Goal: Task Accomplishment & Management: Complete application form

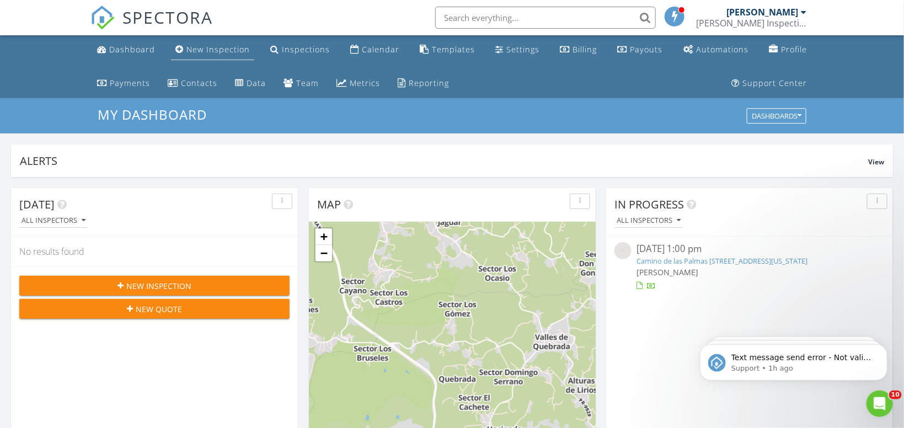
click at [209, 52] on div "New Inspection" at bounding box center [217, 49] width 63 height 10
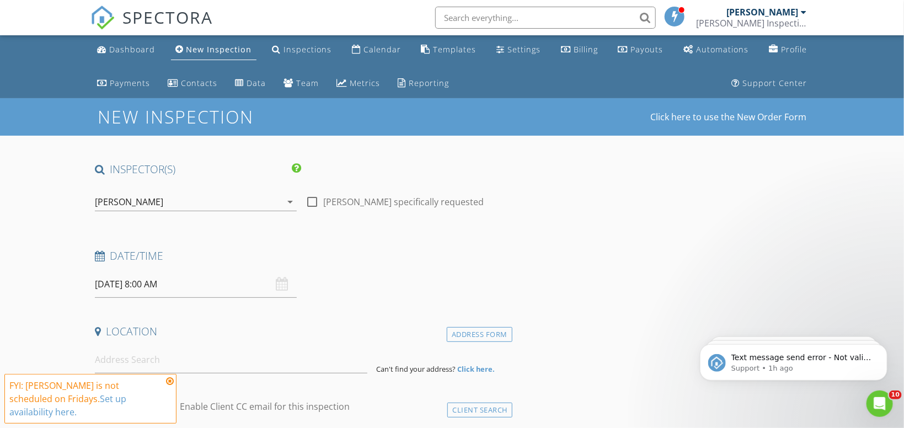
click at [291, 202] on icon "arrow_drop_down" at bounding box center [290, 201] width 13 height 13
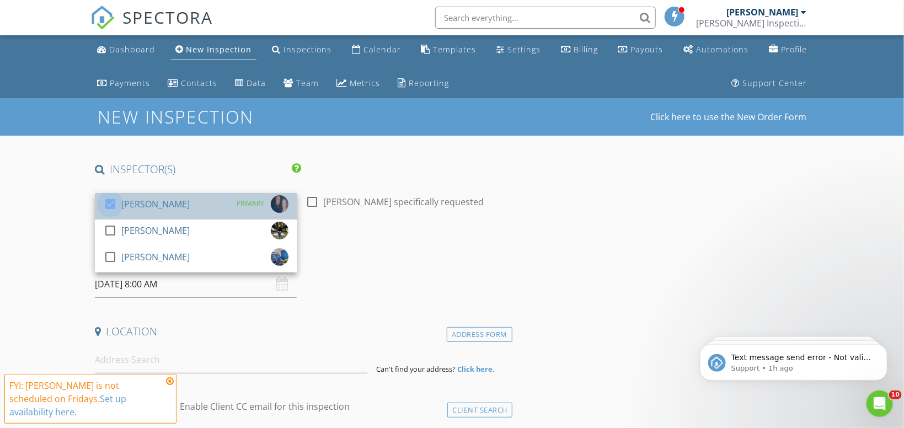
click at [113, 203] on div at bounding box center [110, 204] width 19 height 19
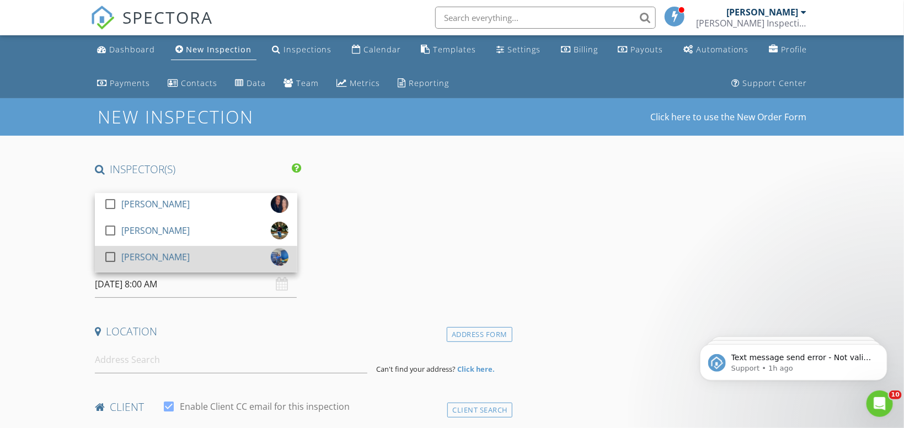
click at [111, 256] on div at bounding box center [110, 257] width 19 height 19
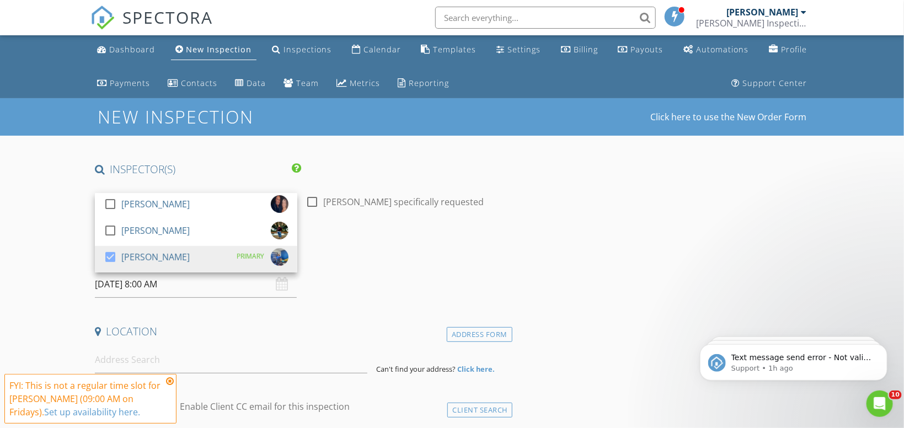
click at [374, 266] on div "Date/Time" at bounding box center [301, 260] width 422 height 22
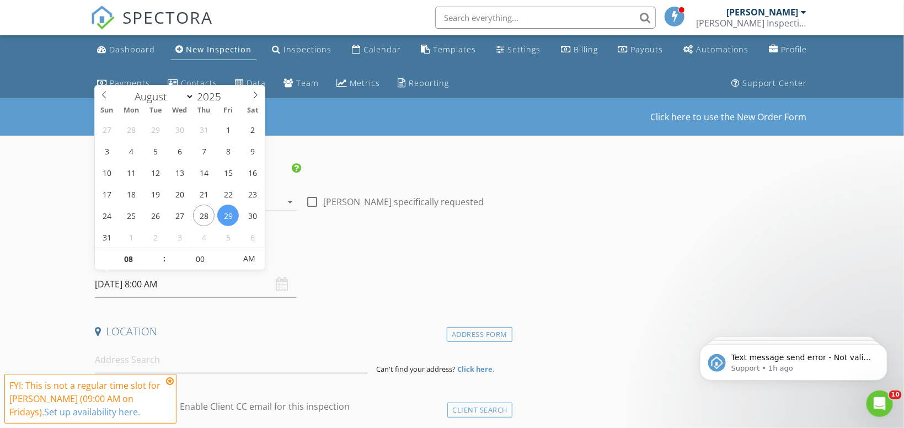
click at [115, 286] on input "08/29/2025 8:00 AM" at bounding box center [196, 284] width 202 height 27
type input "08/05/2025 8:00 AM"
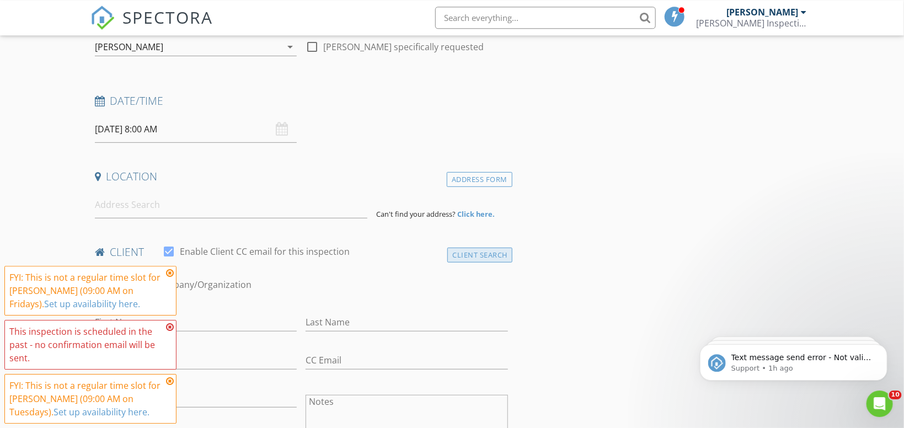
scroll to position [175, 0]
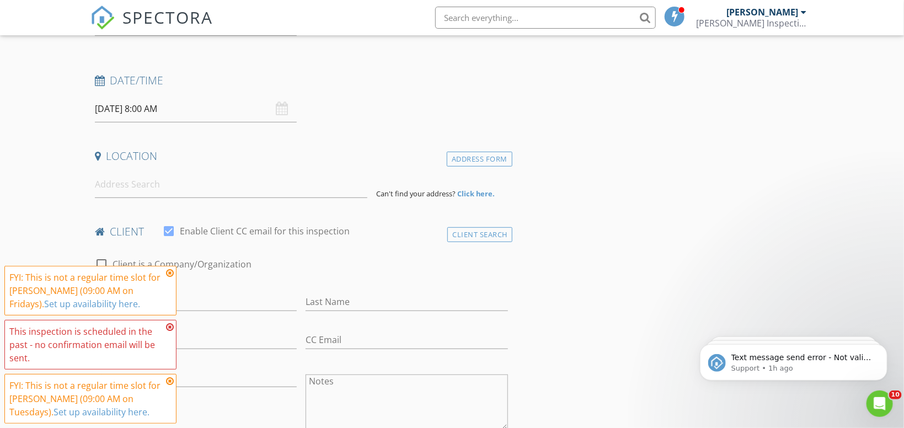
click at [141, 114] on input "08/05/2025 8:00 AM" at bounding box center [196, 108] width 202 height 27
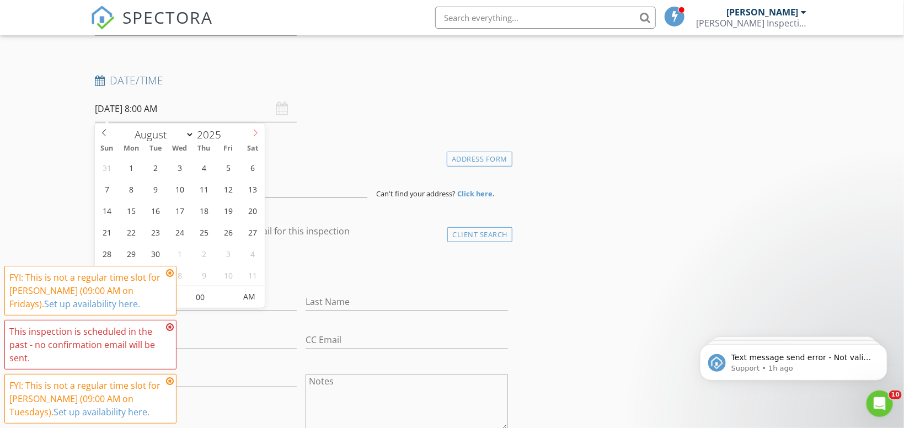
select select "8"
click at [252, 131] on icon at bounding box center [256, 133] width 8 height 8
type input "09/05/2025 8:00 AM"
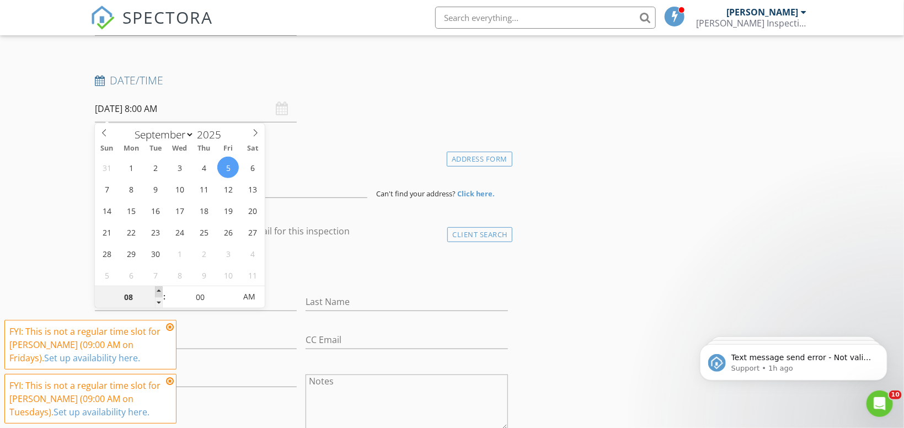
type input "09"
type input "09/05/2025 9:00 AM"
click at [158, 289] on span at bounding box center [159, 291] width 8 height 11
type input "10"
type input "09/05/2025 10:00 AM"
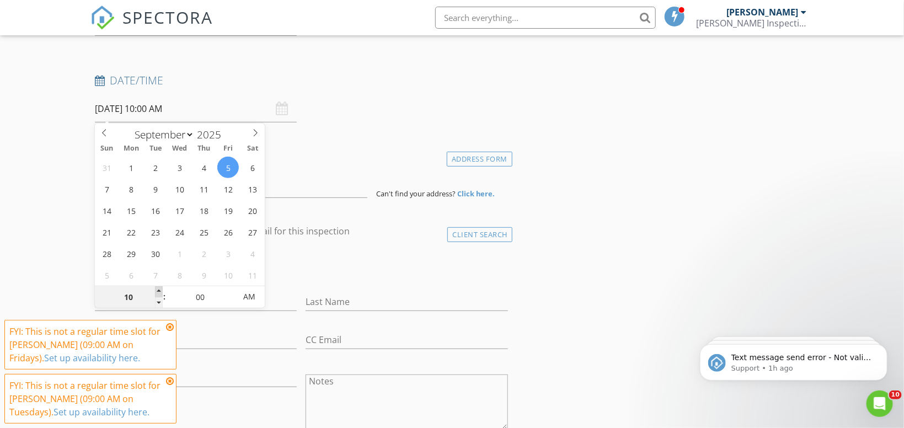
click at [158, 289] on span at bounding box center [159, 291] width 8 height 11
type input "11"
type input "09/05/2025 11:00 AM"
click at [158, 289] on span at bounding box center [159, 291] width 8 height 11
type input "12"
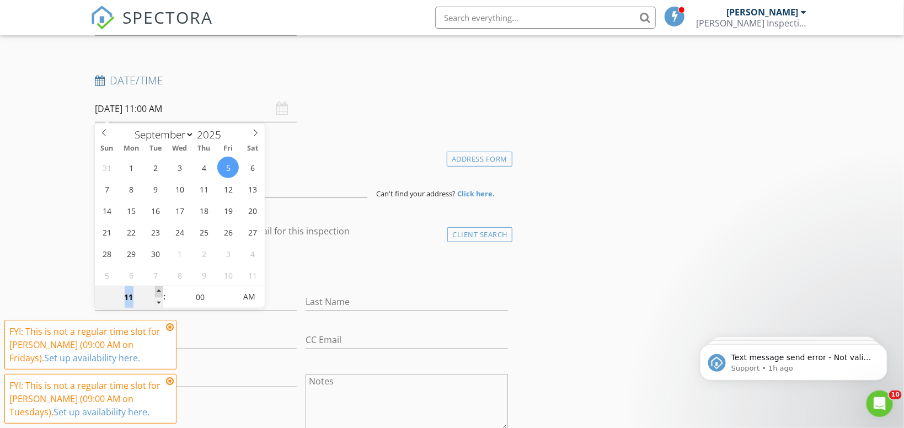
type input "09/05/2025 12:00 PM"
click at [157, 287] on span at bounding box center [159, 291] width 8 height 11
type input "01"
type input "09/05/2025 1:00 PM"
click at [157, 287] on span at bounding box center [159, 291] width 8 height 11
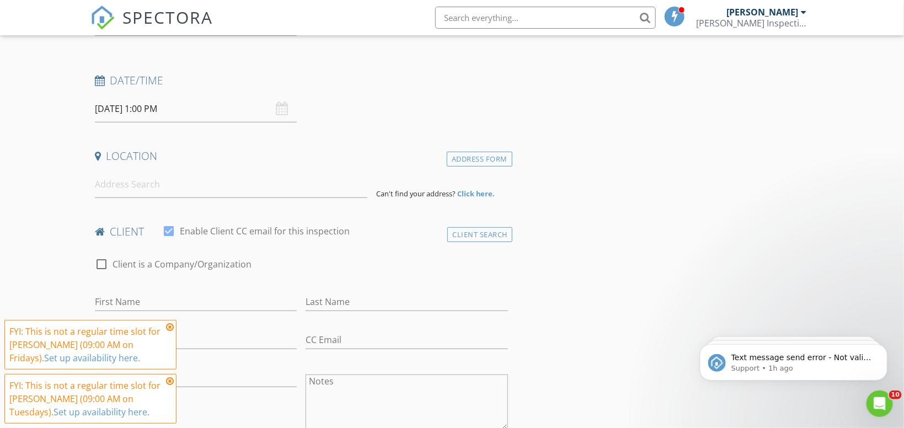
click at [476, 157] on div "Address Form" at bounding box center [480, 159] width 66 height 15
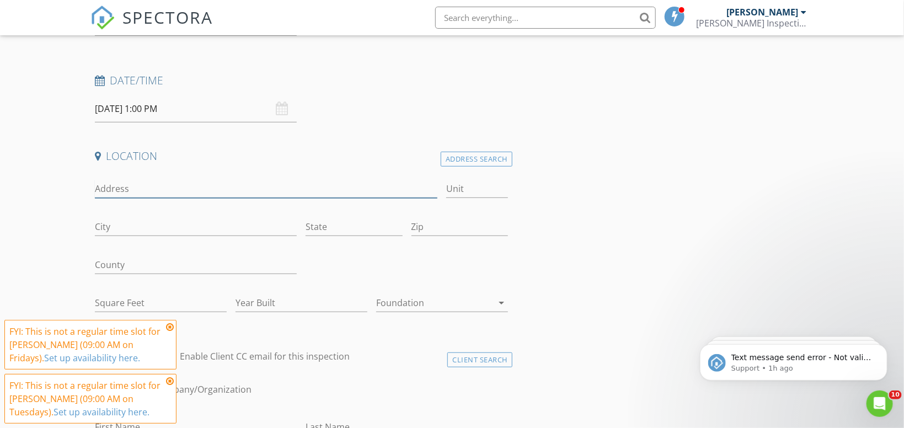
click at [231, 195] on input "Address" at bounding box center [266, 189] width 343 height 18
type input "La Jolla Development in [GEOGRAPHIC_DATA]"
click at [474, 185] on input "Unit" at bounding box center [476, 189] width 61 height 18
type input "C-17"
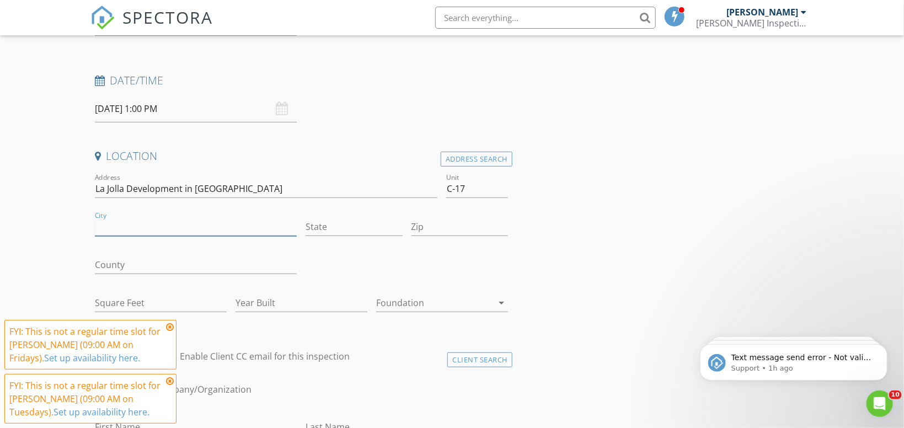
click at [211, 224] on input "City" at bounding box center [196, 227] width 202 height 18
type input "Humacao"
type input "[US_STATE]"
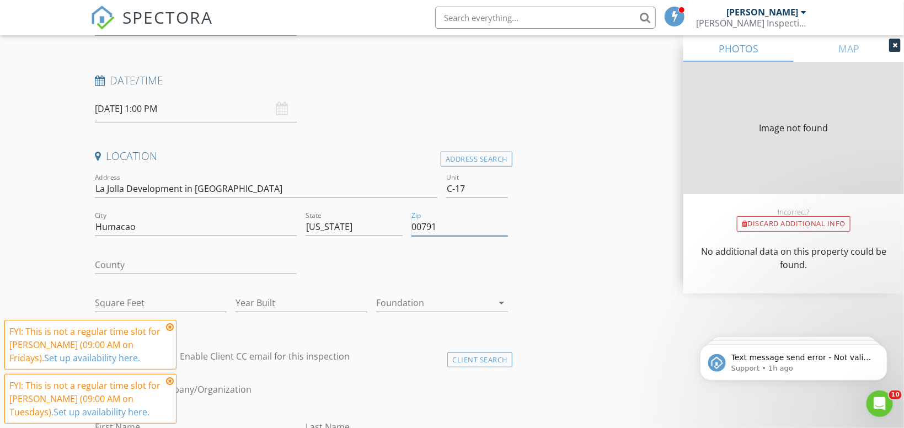
type input "00791"
click at [165, 306] on input "Square Feet" at bounding box center [161, 303] width 132 height 18
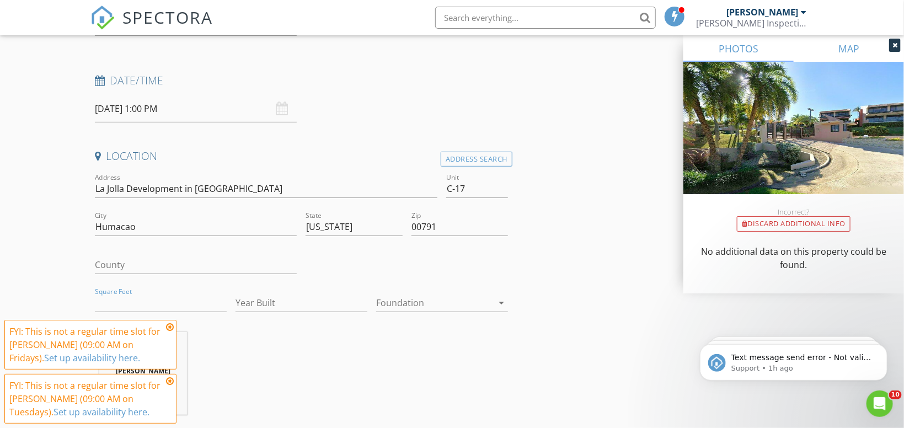
click at [855, 46] on link "MAP" at bounding box center [849, 48] width 110 height 26
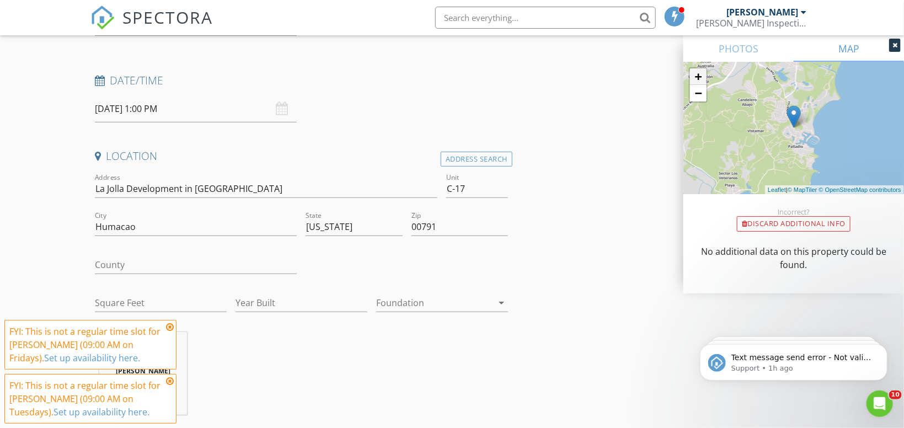
click at [701, 72] on link "+" at bounding box center [698, 76] width 17 height 17
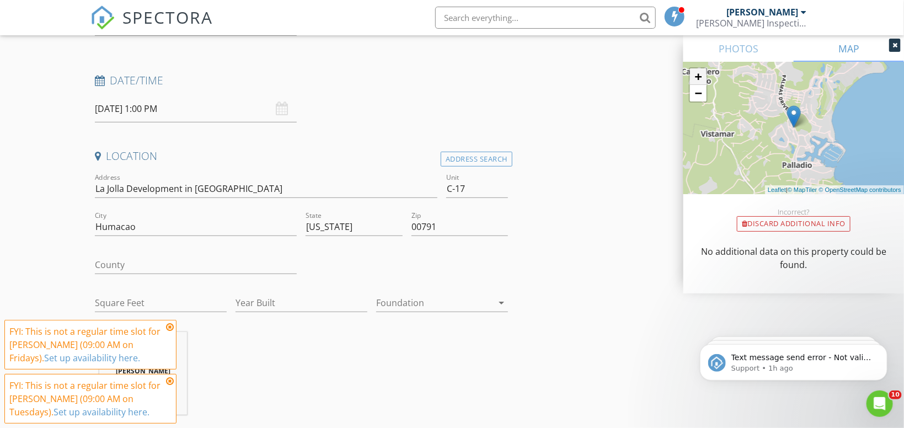
click at [700, 72] on link "+" at bounding box center [698, 76] width 17 height 17
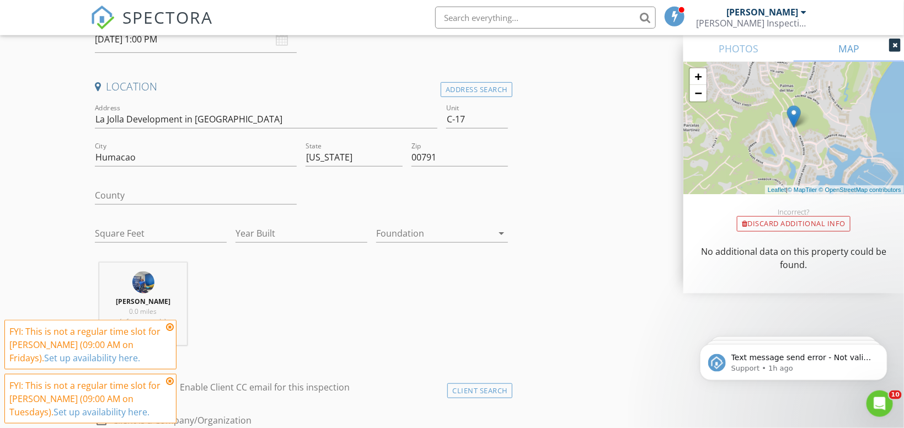
scroll to position [351, 0]
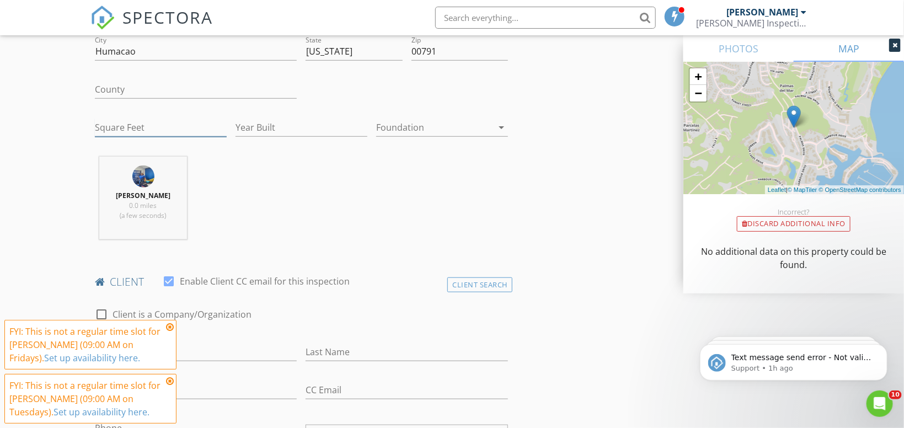
click at [142, 124] on input "Square Feet" at bounding box center [161, 128] width 132 height 18
type input "1400"
click at [503, 124] on icon "arrow_drop_down" at bounding box center [501, 127] width 13 height 13
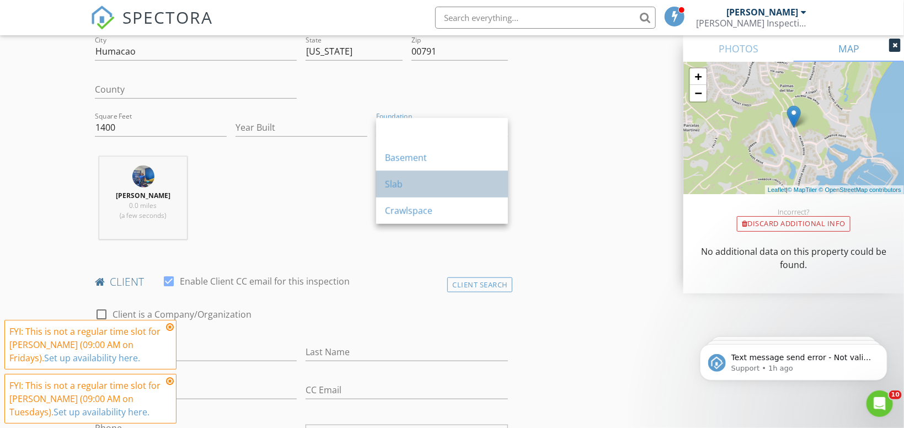
click at [383, 191] on link "Slab" at bounding box center [442, 184] width 132 height 26
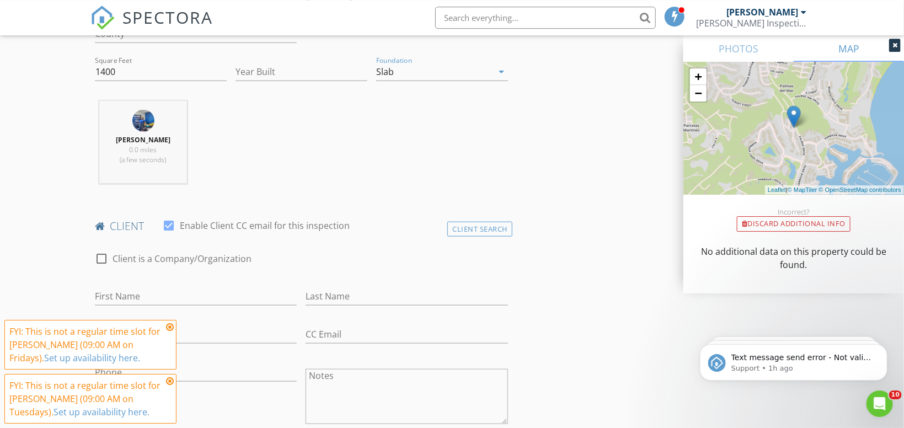
scroll to position [468, 0]
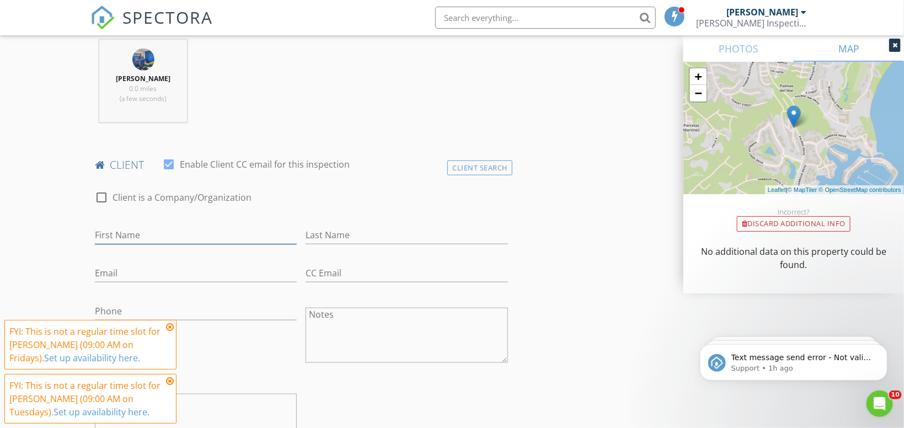
click at [138, 236] on input "First Name" at bounding box center [196, 235] width 202 height 18
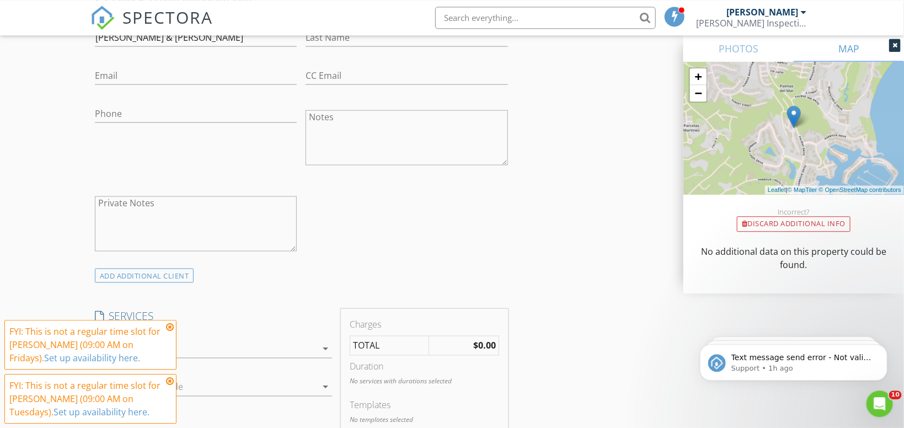
scroll to position [432, 0]
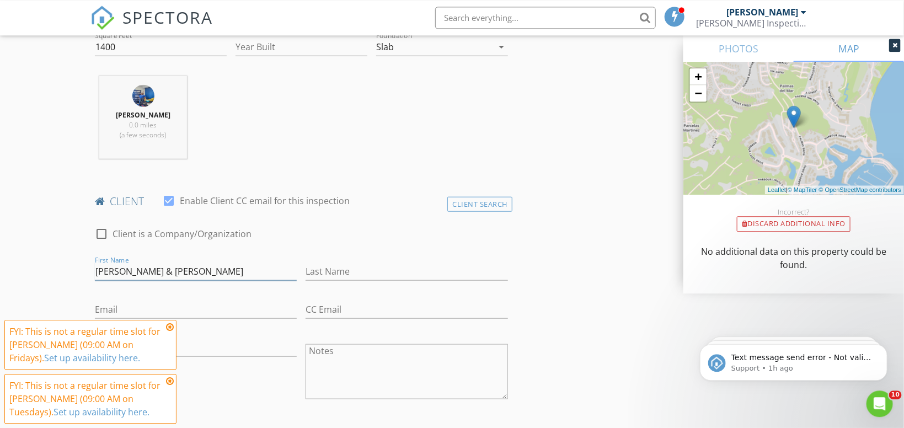
drag, startPoint x: 243, startPoint y: 268, endPoint x: 213, endPoint y: 268, distance: 29.8
click at [213, 268] on input "Ed Christopher Cabahug & Paolo" at bounding box center [196, 271] width 202 height 18
type input "Ed Christopher Cabahug &"
drag, startPoint x: 349, startPoint y: 269, endPoint x: 337, endPoint y: 252, distance: 21.3
click at [349, 268] on input "Last Name" at bounding box center [407, 271] width 202 height 18
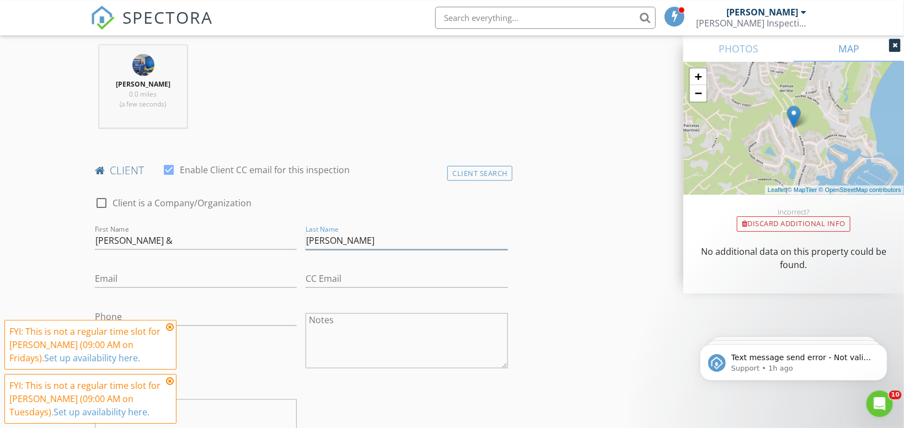
scroll to position [549, 0]
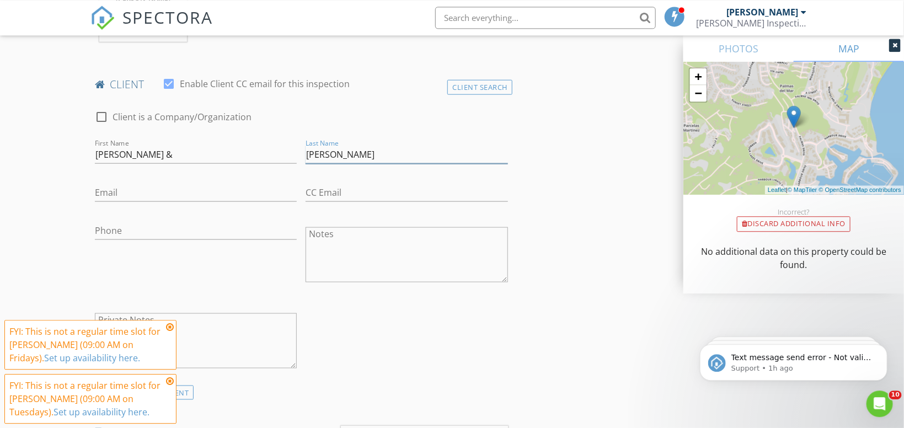
type input "Paolo Bahia"
click at [209, 190] on input "Email" at bounding box center [196, 192] width 202 height 18
type input "edchriscabahug@gmail.com"
click at [349, 194] on input "CC Email" at bounding box center [407, 192] width 202 height 18
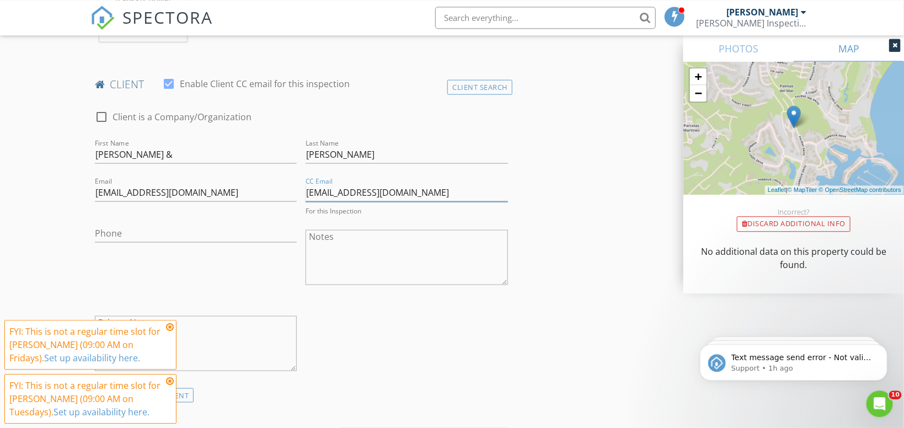
type input "calipaolobahia@gmail.com"
drag, startPoint x: 148, startPoint y: 222, endPoint x: 147, endPoint y: 230, distance: 8.3
click at [148, 229] on div "Phone" at bounding box center [196, 235] width 202 height 36
click at [147, 231] on input "Phone" at bounding box center [196, 230] width 202 height 18
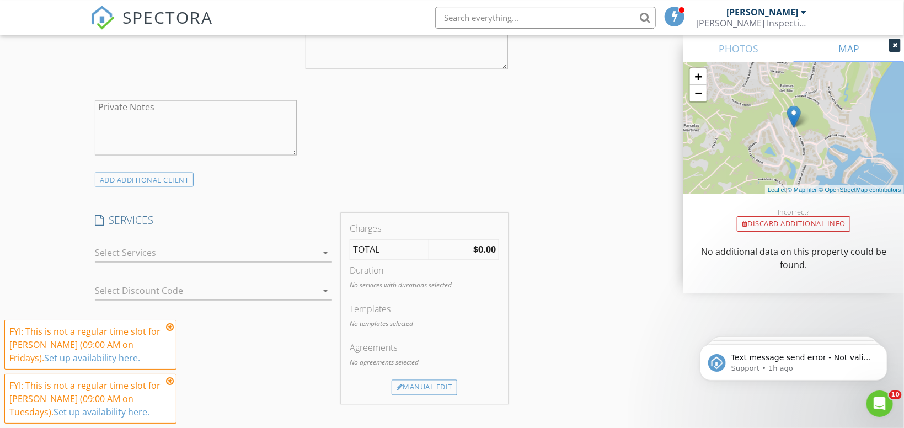
scroll to position [783, 0]
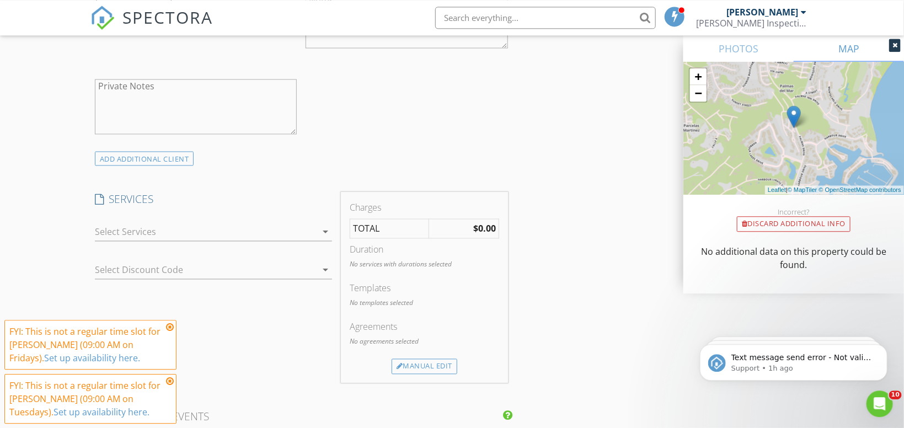
type input "(925) 217-2643"
click at [328, 234] on icon "arrow_drop_down" at bounding box center [325, 231] width 13 height 13
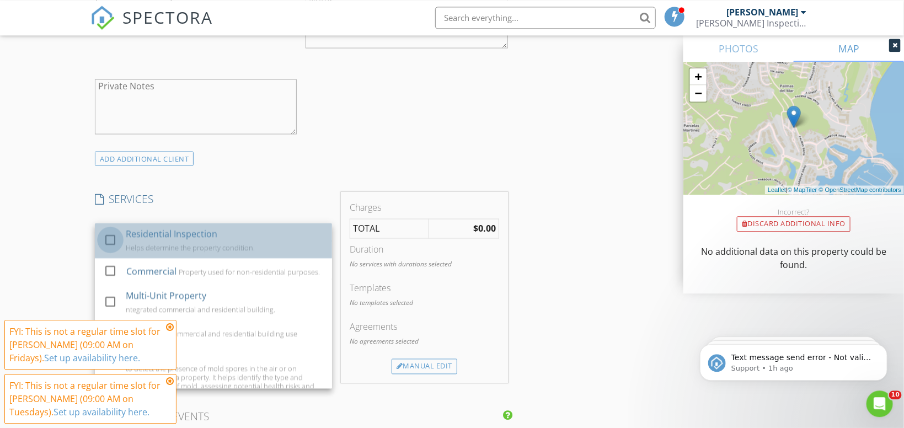
click at [104, 241] on div at bounding box center [110, 240] width 19 height 19
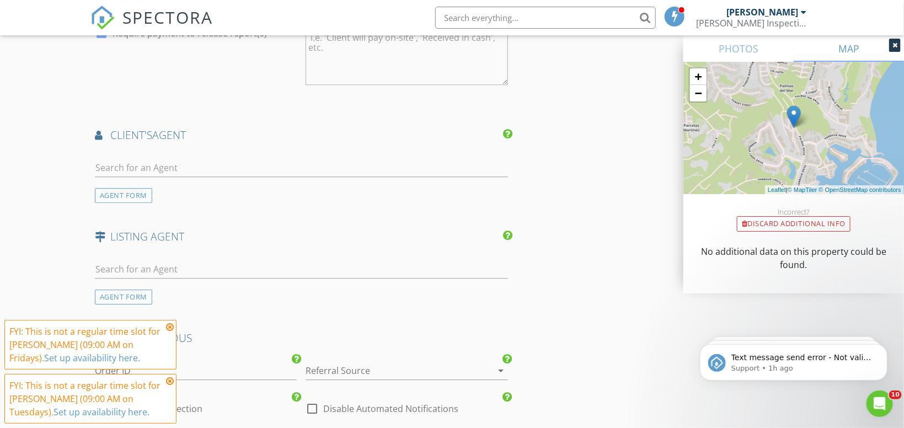
scroll to position [1309, 0]
click at [138, 188] on div "AGENT FORM" at bounding box center [123, 195] width 57 height 15
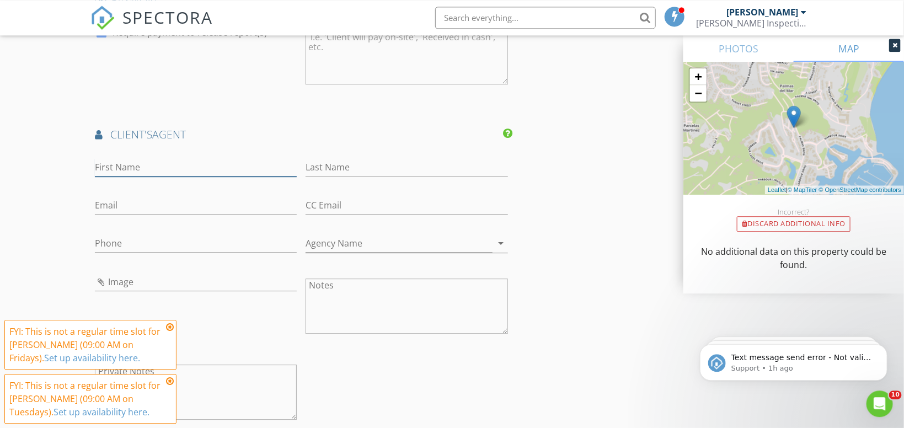
click at [132, 158] on input "First Name" at bounding box center [196, 167] width 202 height 18
type input "Vilma"
click at [392, 164] on input "Last Name" at bounding box center [407, 167] width 202 height 18
type input "Nurse"
click at [193, 201] on input "Email" at bounding box center [196, 205] width 202 height 18
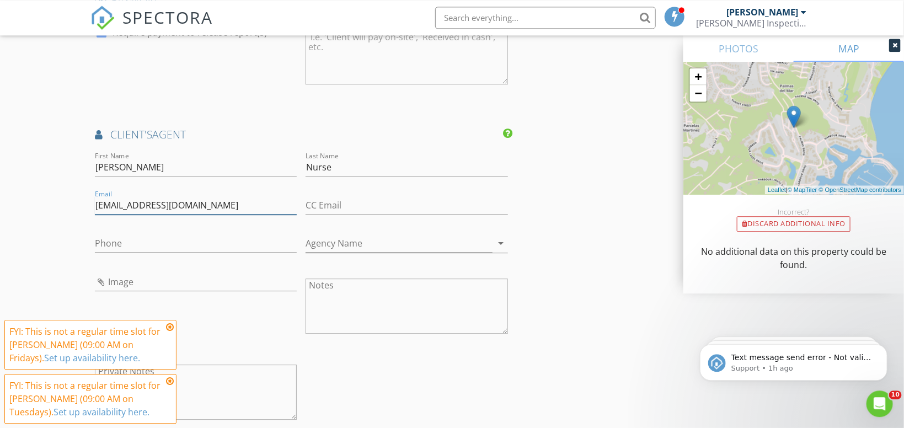
type input "rudyrealtypr@gmail.com"
click at [116, 238] on input "Phone" at bounding box center [196, 243] width 202 height 18
type input "(787) 647-1438"
click at [503, 237] on icon "arrow_drop_down" at bounding box center [501, 243] width 13 height 13
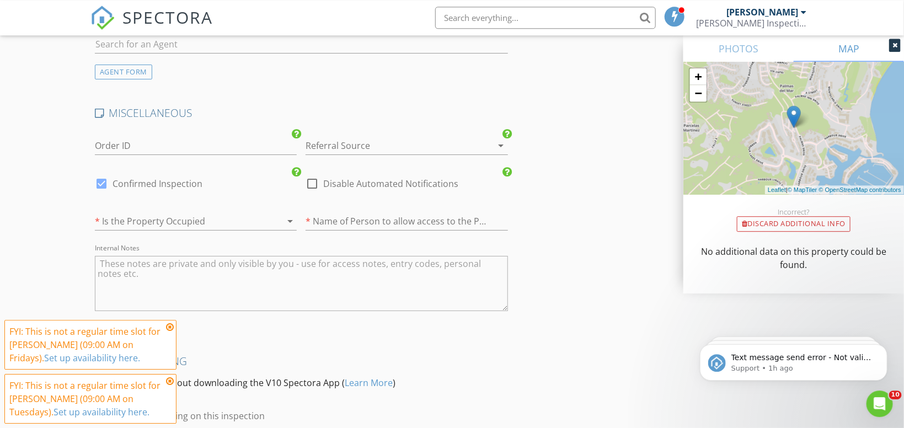
scroll to position [1835, 0]
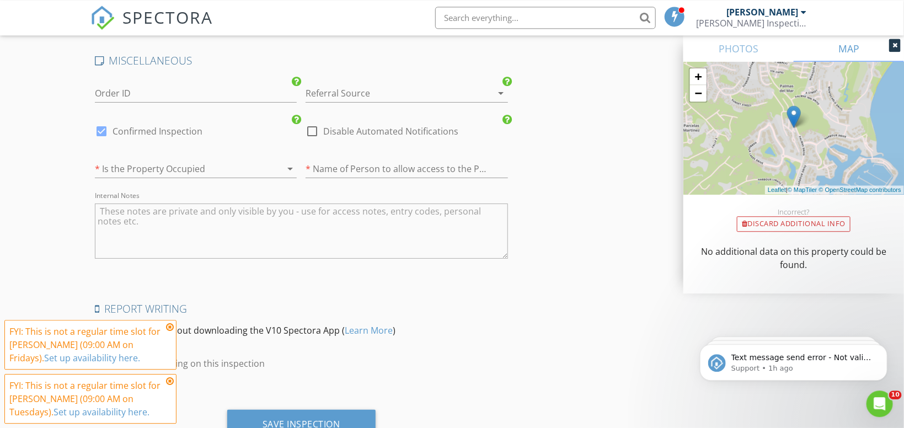
click at [292, 162] on icon "arrow_drop_down" at bounding box center [290, 168] width 13 height 13
type input "Rudy Realty PR"
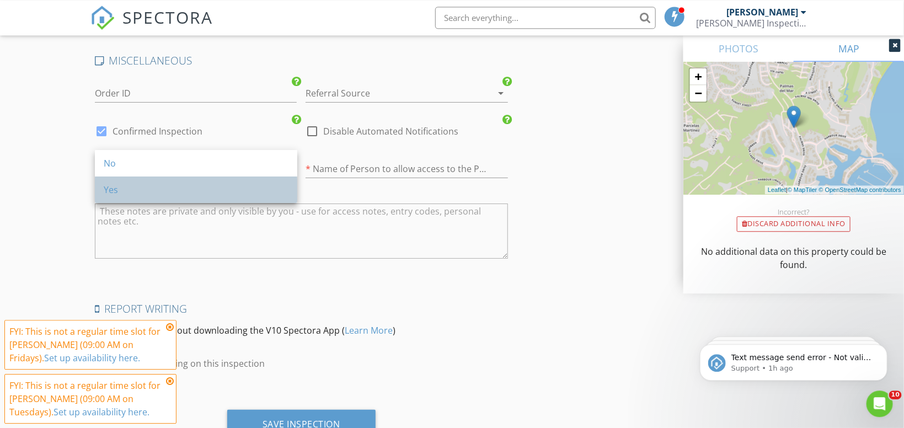
click at [129, 190] on div "Yes" at bounding box center [196, 189] width 185 height 13
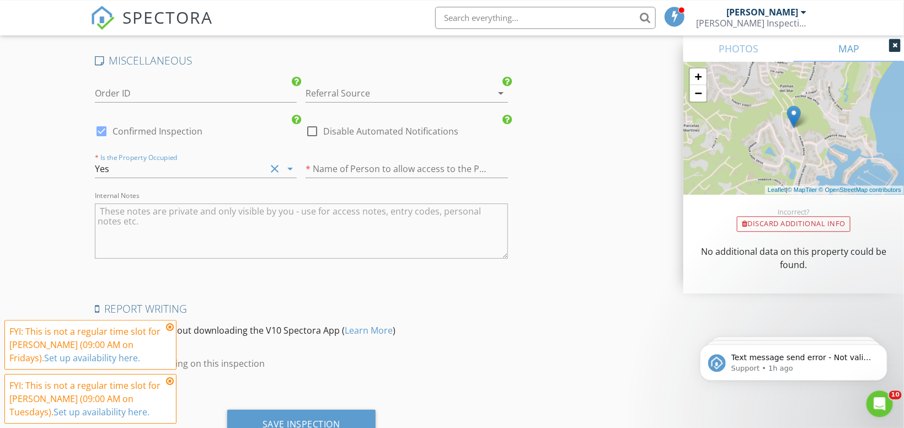
click at [388, 153] on div "* Name of Person to allow access to the Property" at bounding box center [407, 171] width 202 height 36
click at [392, 160] on input "text" at bounding box center [407, 169] width 202 height 18
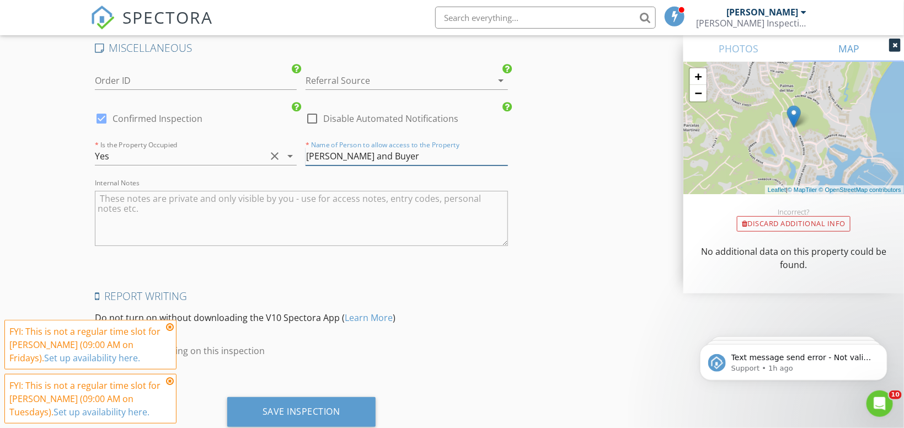
scroll to position [1871, 0]
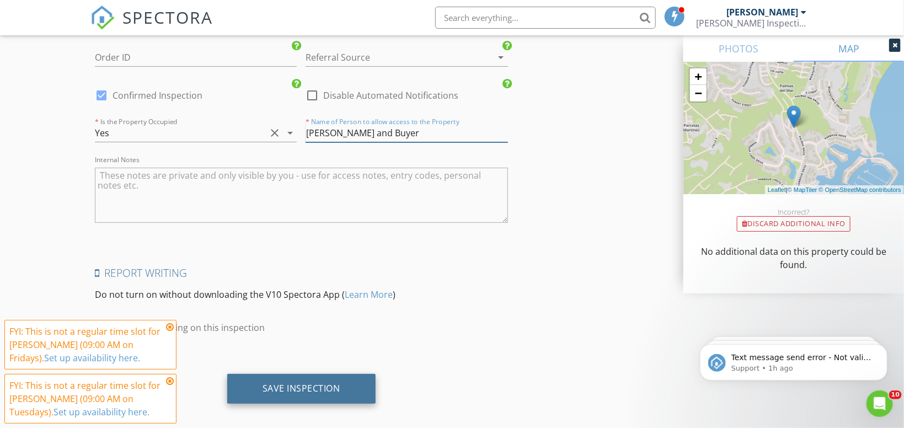
type input "Vilma Nurse and Buyer"
click at [319, 383] on div "Save Inspection" at bounding box center [302, 388] width 78 height 11
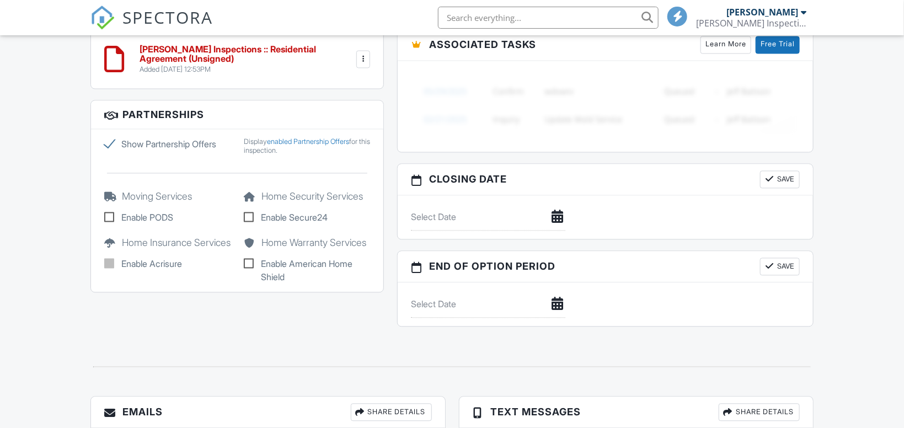
scroll to position [936, 0]
click at [109, 143] on label "Show Partnership Offers" at bounding box center [167, 144] width 126 height 13
checkbox input "false"
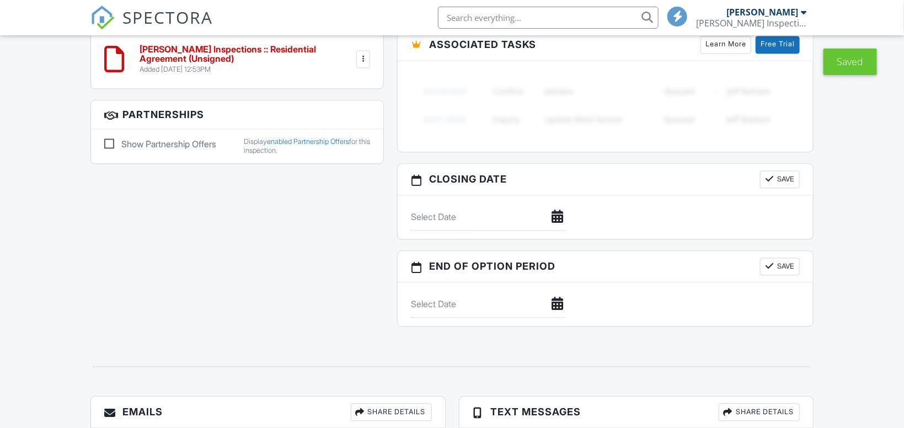
scroll to position [702, 0]
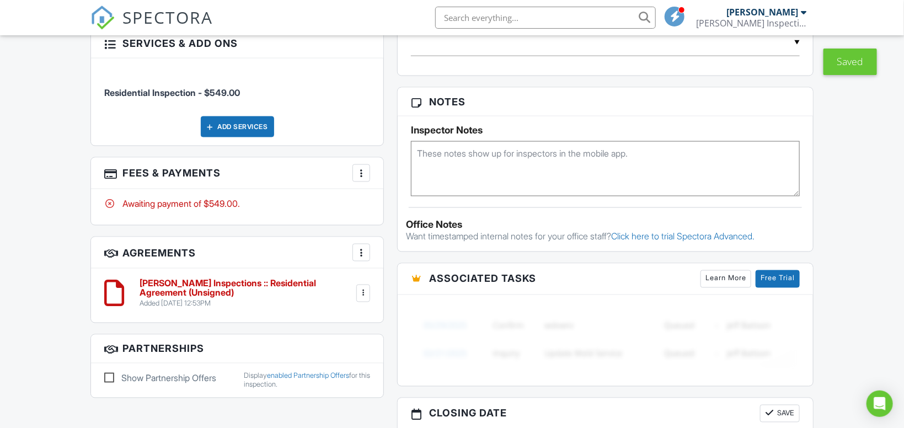
click at [236, 284] on h6 "Ayuso Inspections :: Residential Agreement (Unsigned)" at bounding box center [247, 288] width 215 height 19
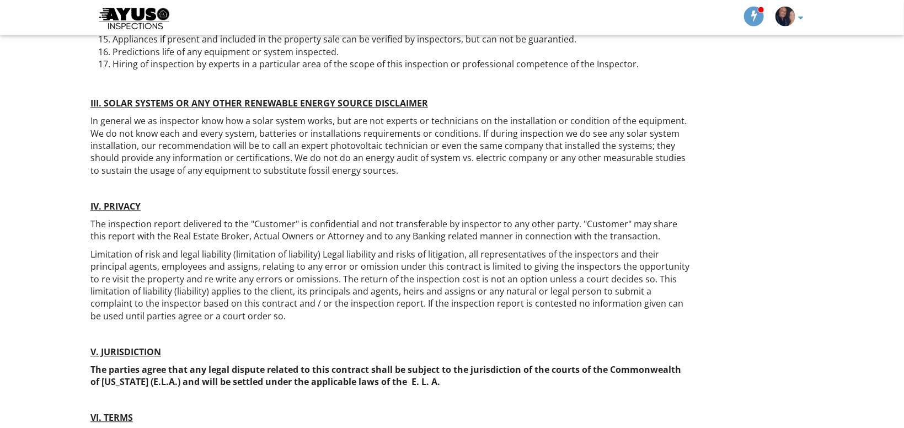
scroll to position [1053, 0]
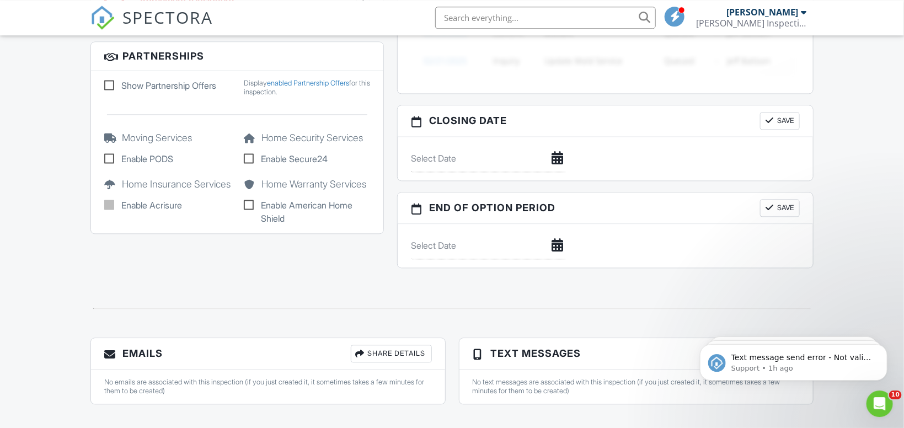
scroll to position [1008, 0]
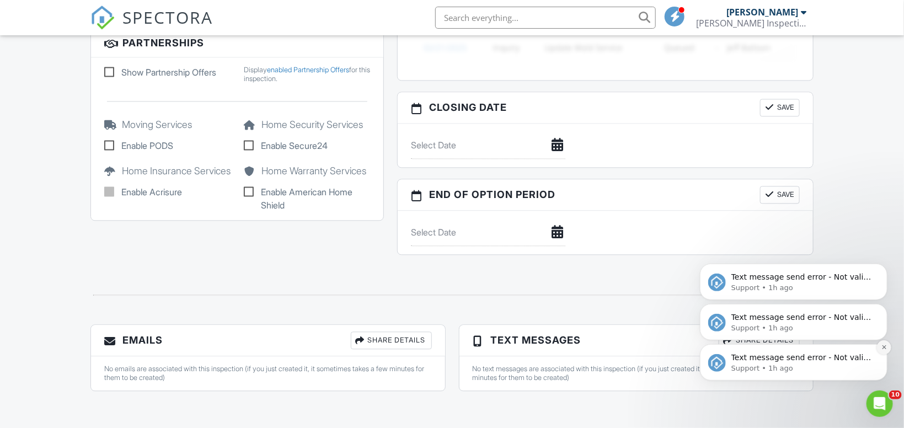
click at [883, 348] on icon "Dismiss notification" at bounding box center [884, 347] width 6 height 6
click at [880, 351] on button "Dismiss notification" at bounding box center [884, 347] width 14 height 14
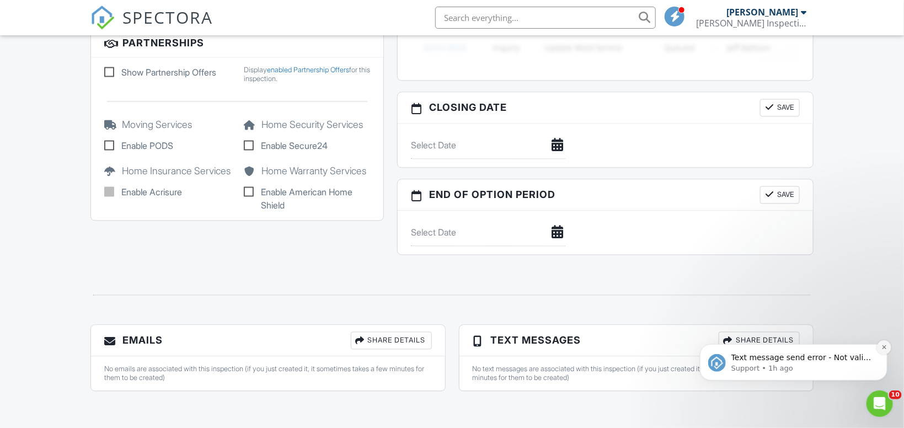
click at [883, 349] on icon "Dismiss notification" at bounding box center [884, 347] width 6 height 6
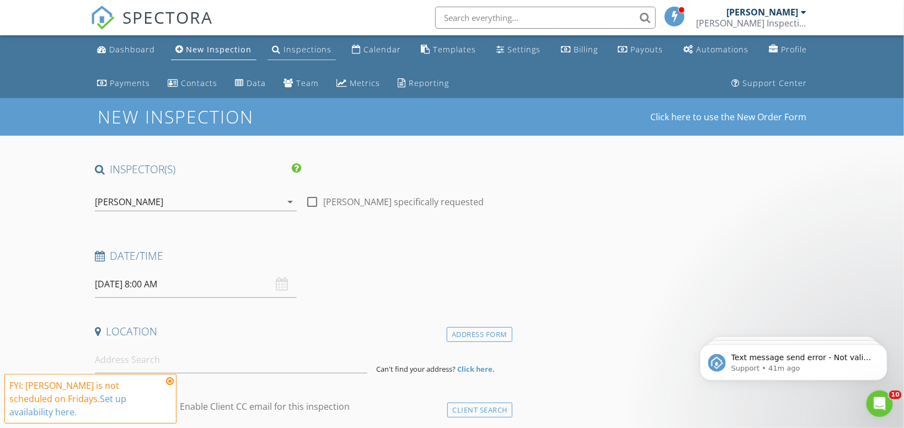
click at [290, 52] on div "Inspections" at bounding box center [308, 49] width 48 height 10
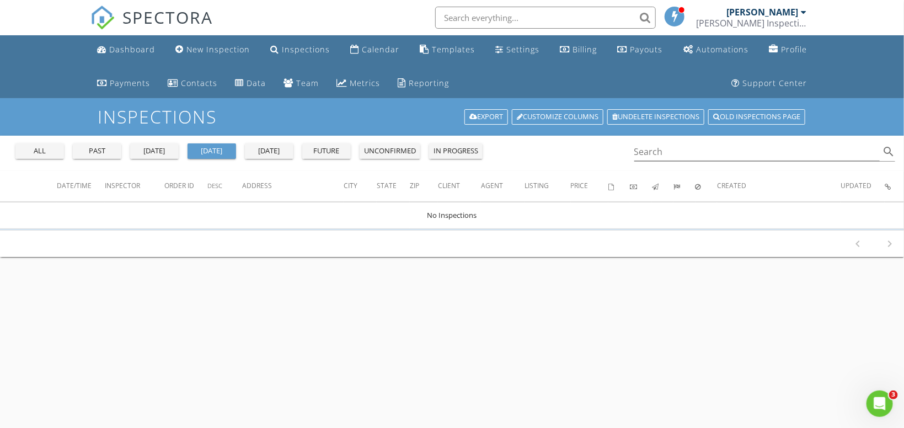
click at [24, 148] on div "all" at bounding box center [40, 151] width 40 height 11
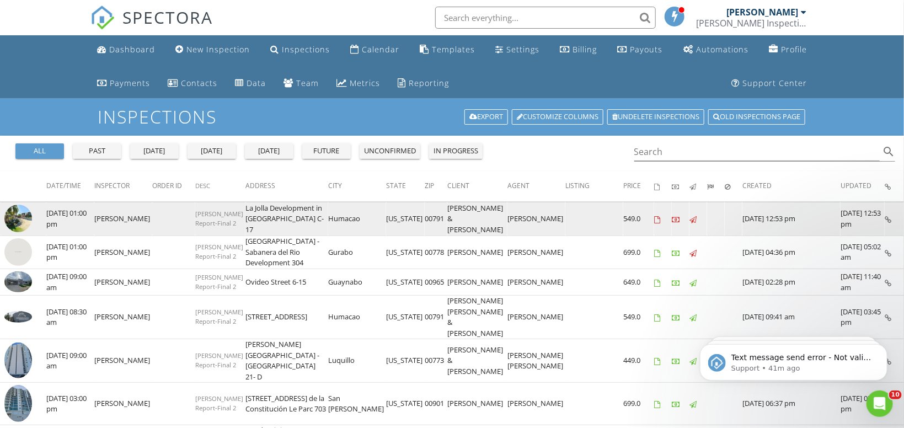
click at [18, 215] on img at bounding box center [18, 219] width 28 height 28
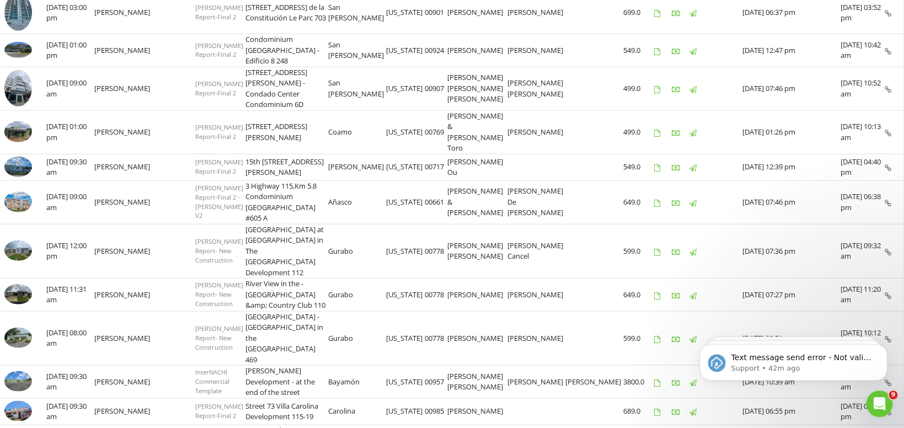
scroll to position [409, 0]
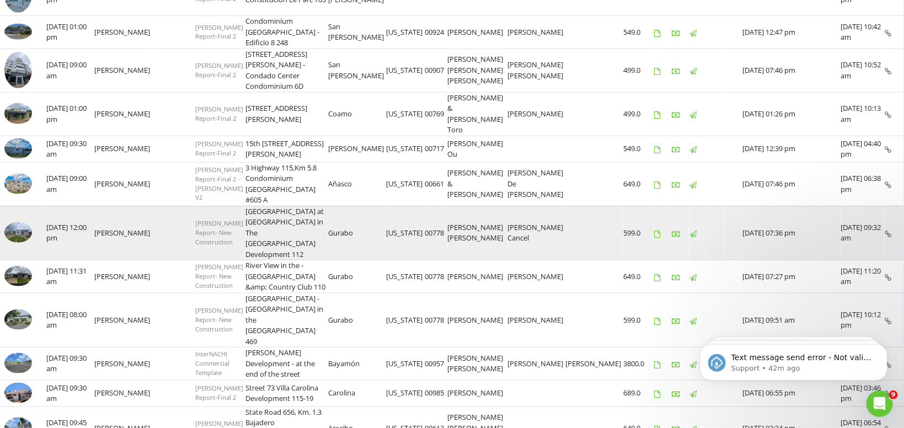
click at [27, 222] on img at bounding box center [18, 232] width 28 height 21
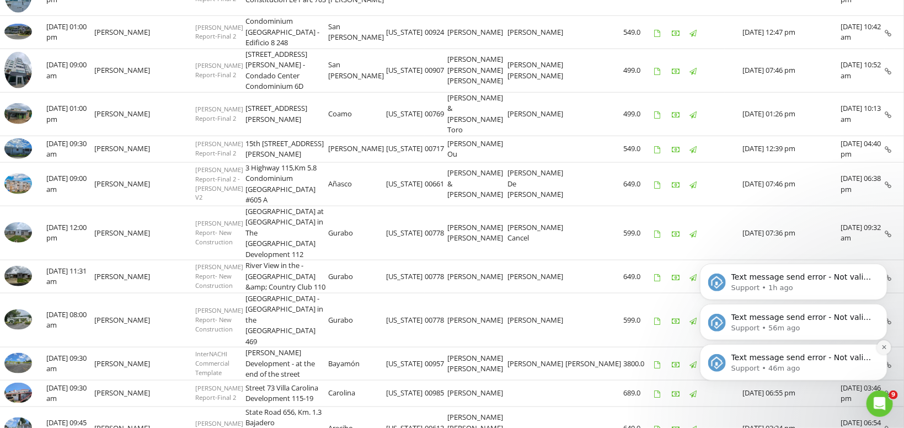
click at [887, 345] on icon "Dismiss notification" at bounding box center [884, 347] width 6 height 6
click at [882, 346] on icon "Dismiss notification" at bounding box center [884, 347] width 6 height 6
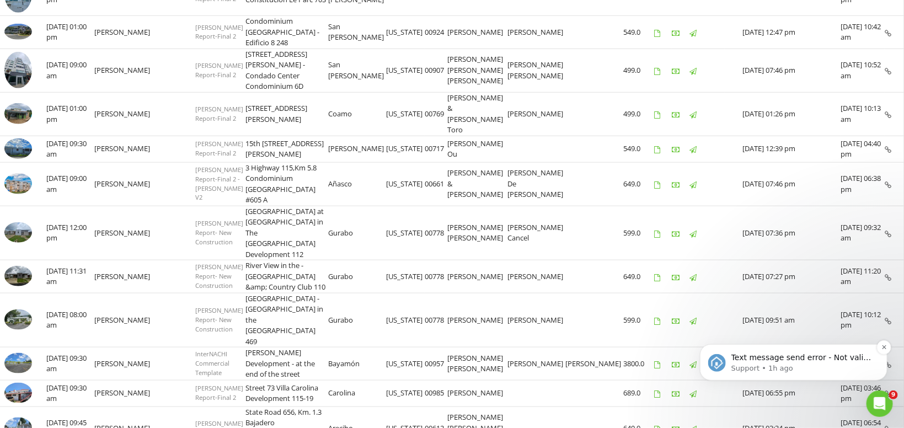
click at [874, 350] on div "Text message send error - Not valid number: (787) -&gt; . Please correct the re…" at bounding box center [794, 362] width 188 height 36
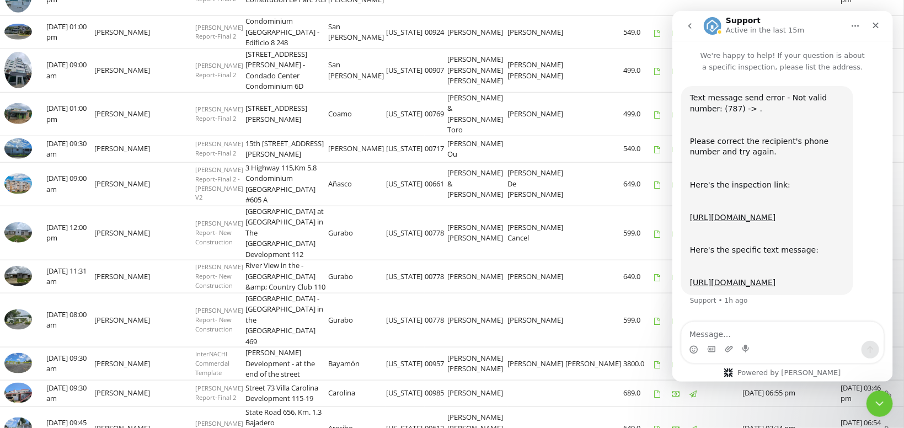
scroll to position [17, 0]
click at [877, 20] on div "Close" at bounding box center [876, 25] width 20 height 20
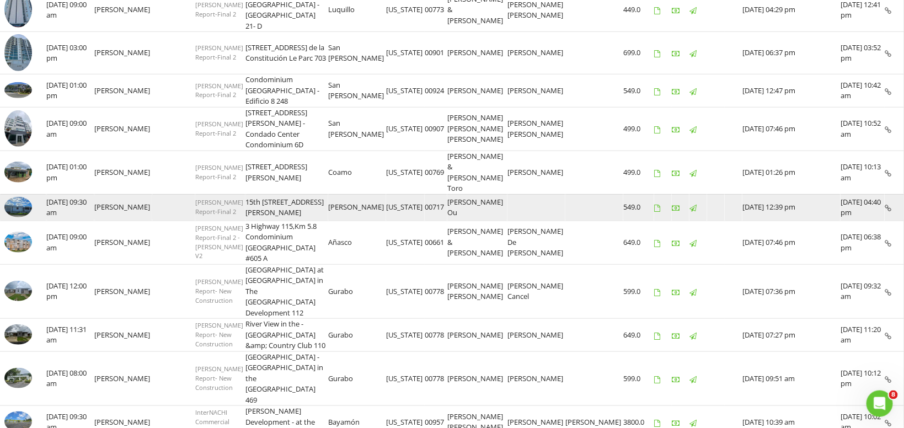
scroll to position [409, 0]
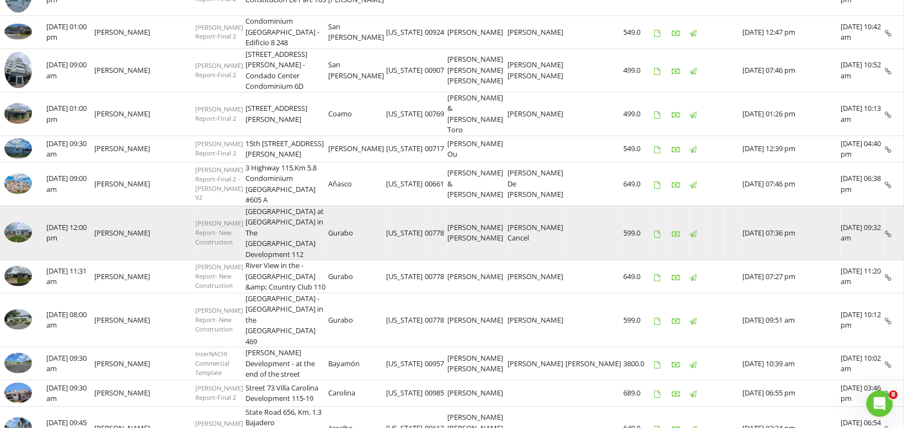
click at [25, 222] on img at bounding box center [18, 232] width 28 height 21
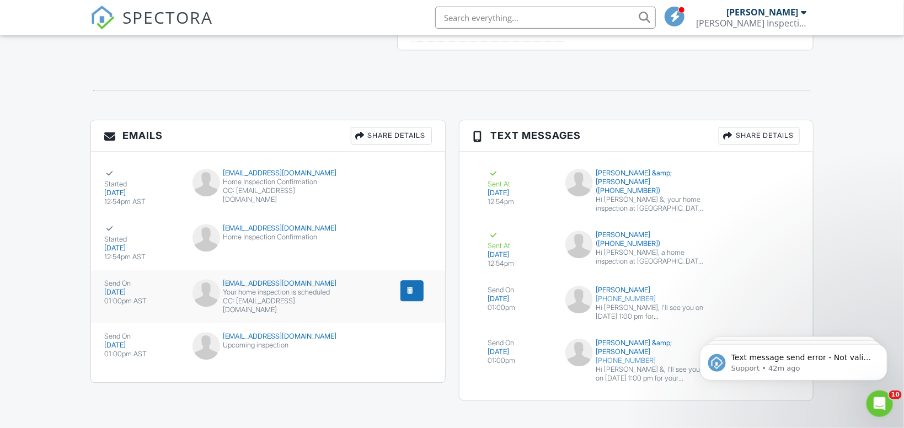
scroll to position [1215, 0]
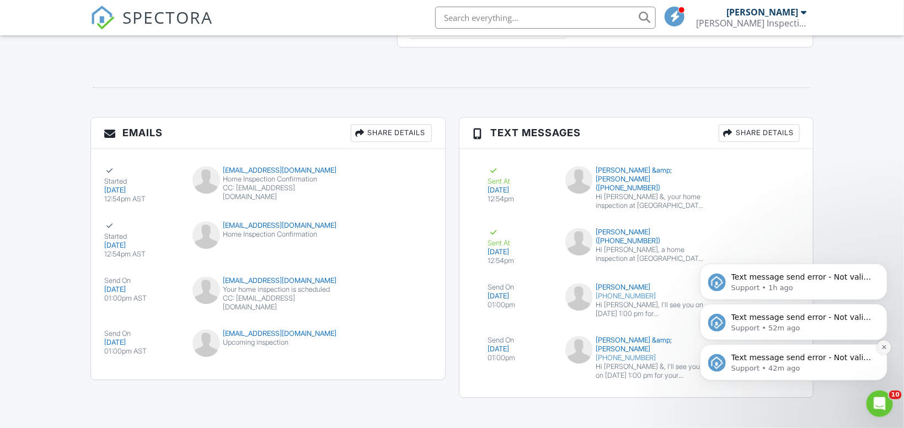
click at [885, 349] on icon "Dismiss notification" at bounding box center [884, 347] width 6 height 6
click at [879, 350] on button "Dismiss notification" at bounding box center [884, 347] width 14 height 14
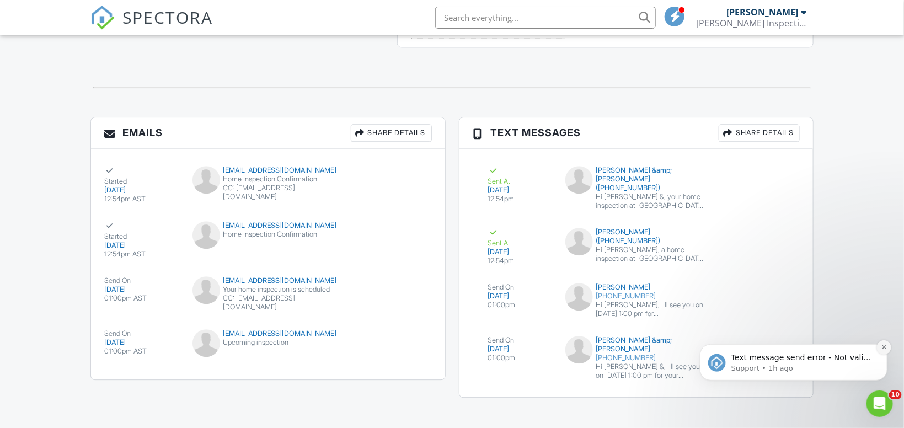
click at [883, 349] on icon "Dismiss notification" at bounding box center [884, 347] width 6 height 6
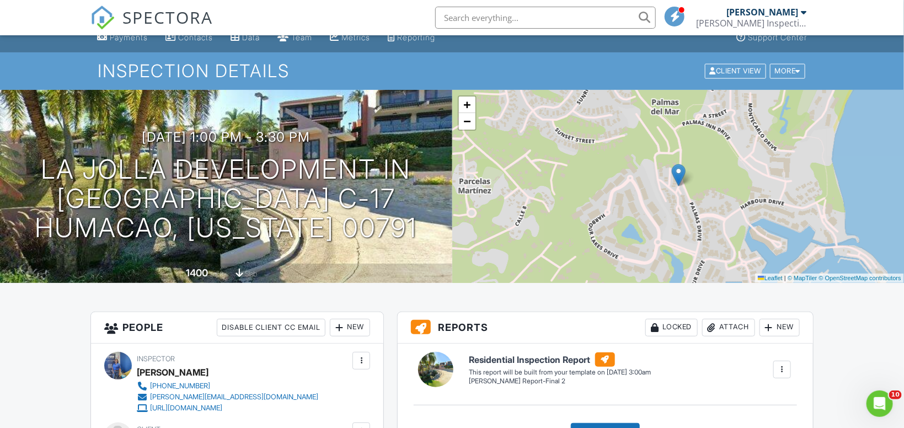
scroll to position [0, 0]
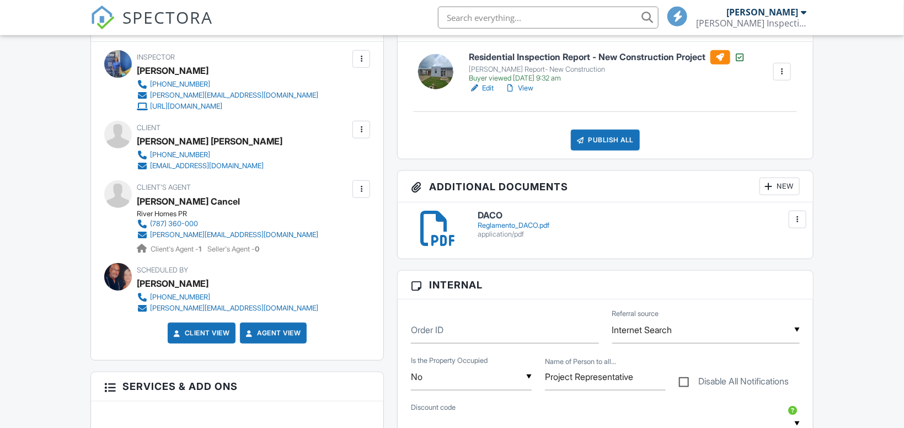
scroll to position [351, 0]
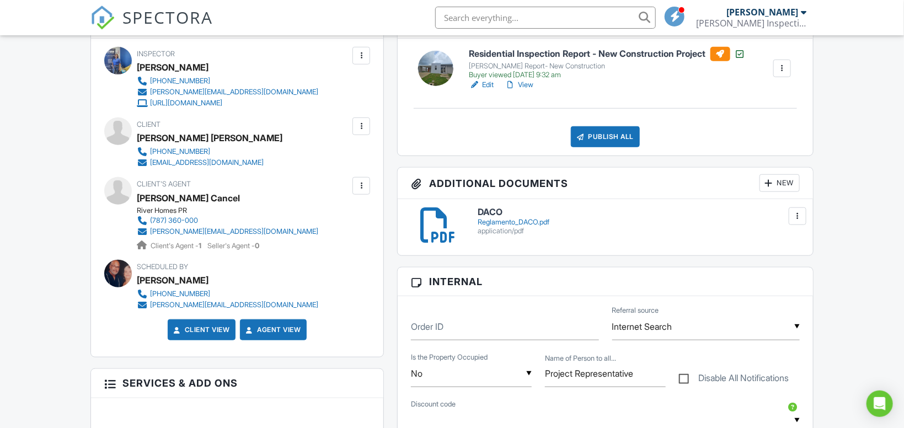
click at [779, 67] on div at bounding box center [782, 68] width 11 height 11
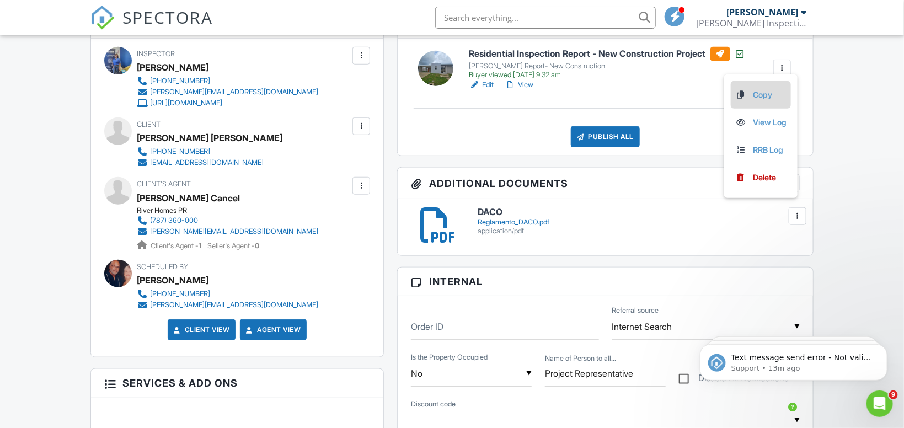
scroll to position [0, 0]
click at [761, 96] on link "Copy" at bounding box center [760, 95] width 51 height 12
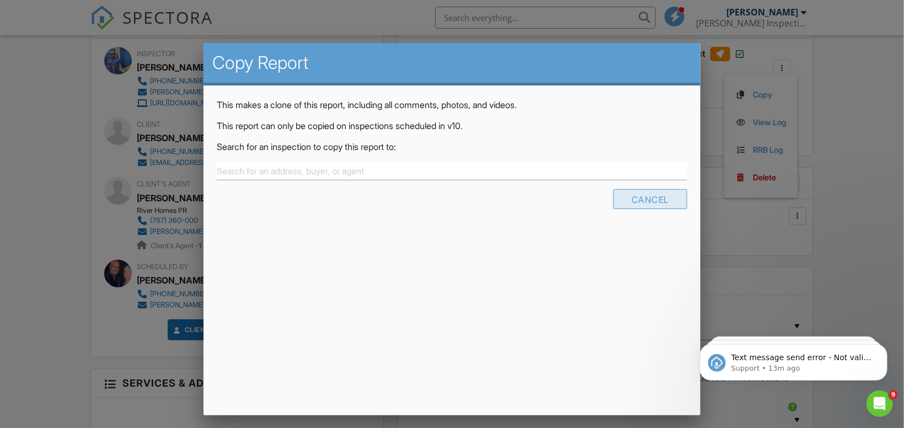
click at [662, 197] on div "Cancel" at bounding box center [650, 199] width 74 height 20
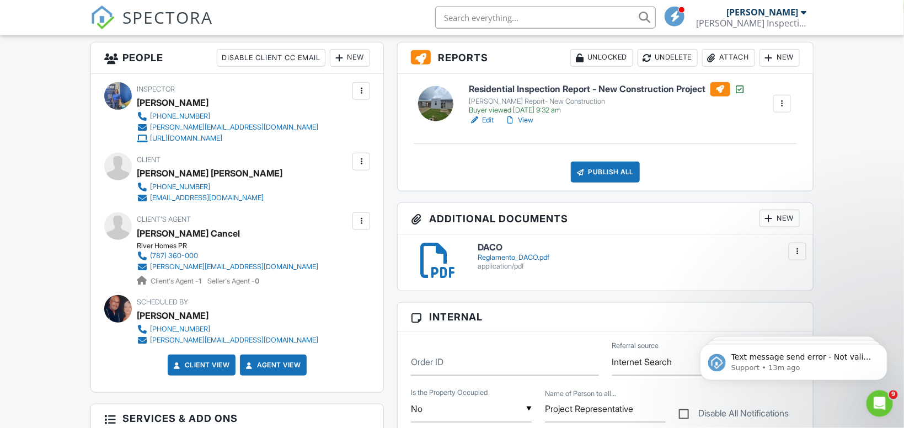
scroll to position [292, 0]
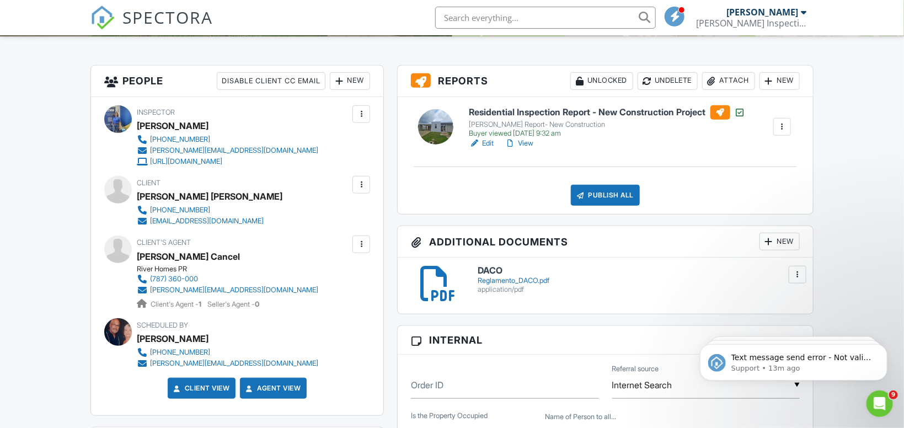
click at [514, 140] on div at bounding box center [510, 143] width 11 height 11
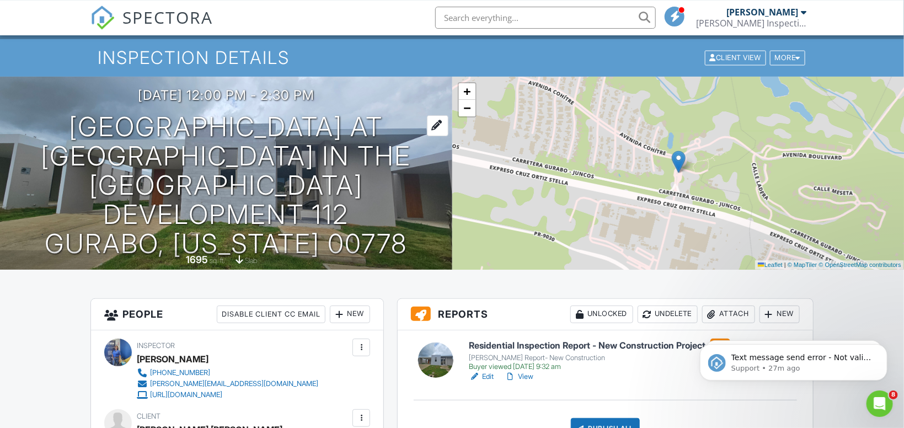
scroll to position [234, 0]
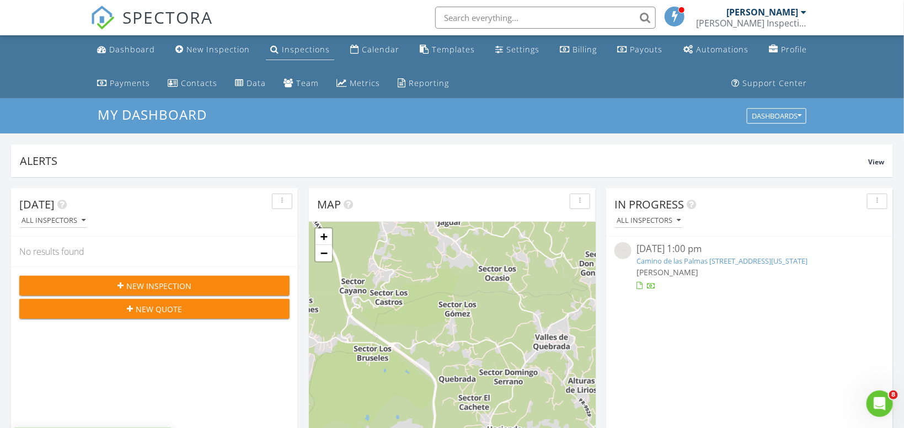
click at [292, 52] on div "Inspections" at bounding box center [306, 49] width 48 height 10
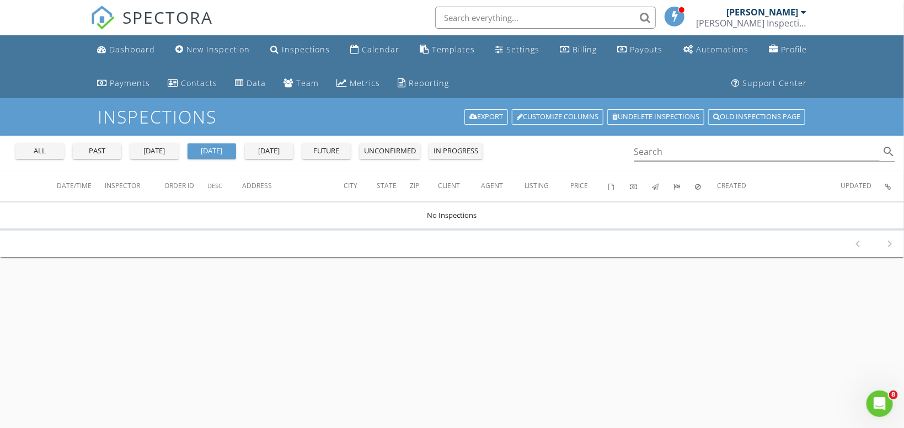
click at [21, 148] on div "all" at bounding box center [40, 151] width 40 height 11
